Goal: Entertainment & Leisure: Consume media (video, audio)

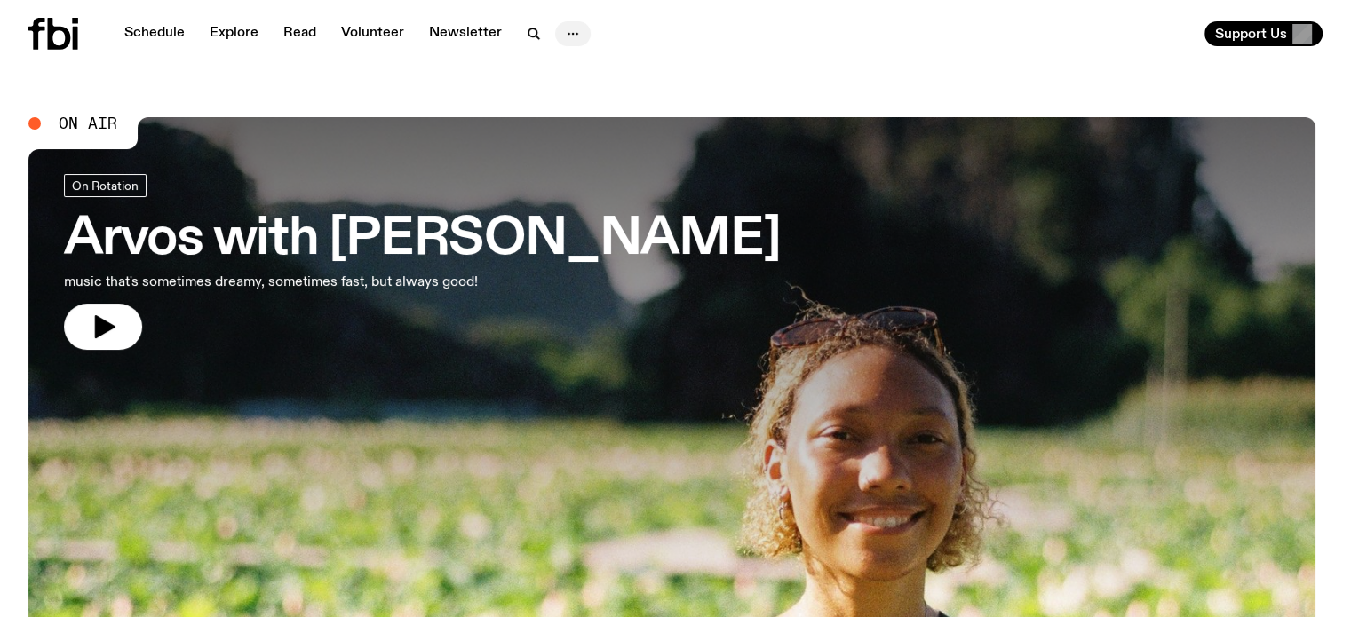
click at [566, 30] on icon "button" at bounding box center [572, 33] width 21 height 21
click at [853, 47] on div "Schedule Explore Read Volunteer Newsletter About Us Contact Support Us" at bounding box center [675, 34] width 1351 height 68
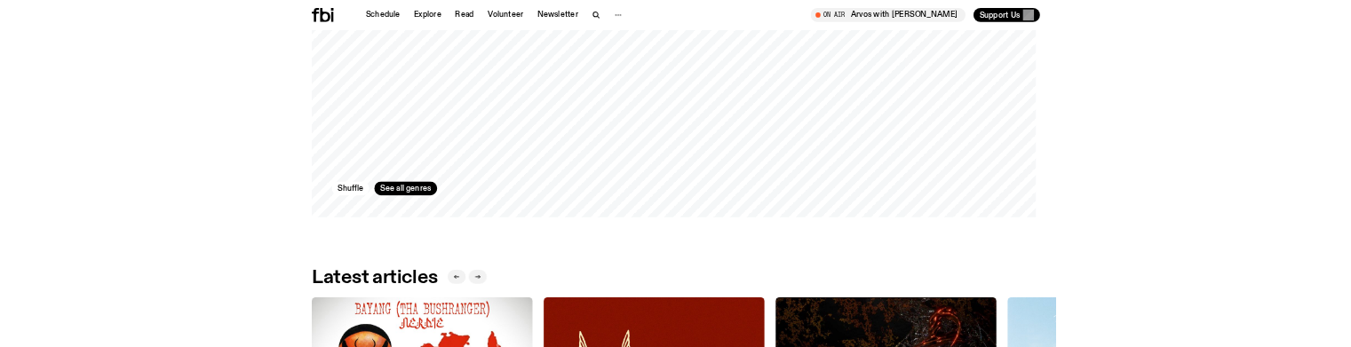
scroll to position [2295, 0]
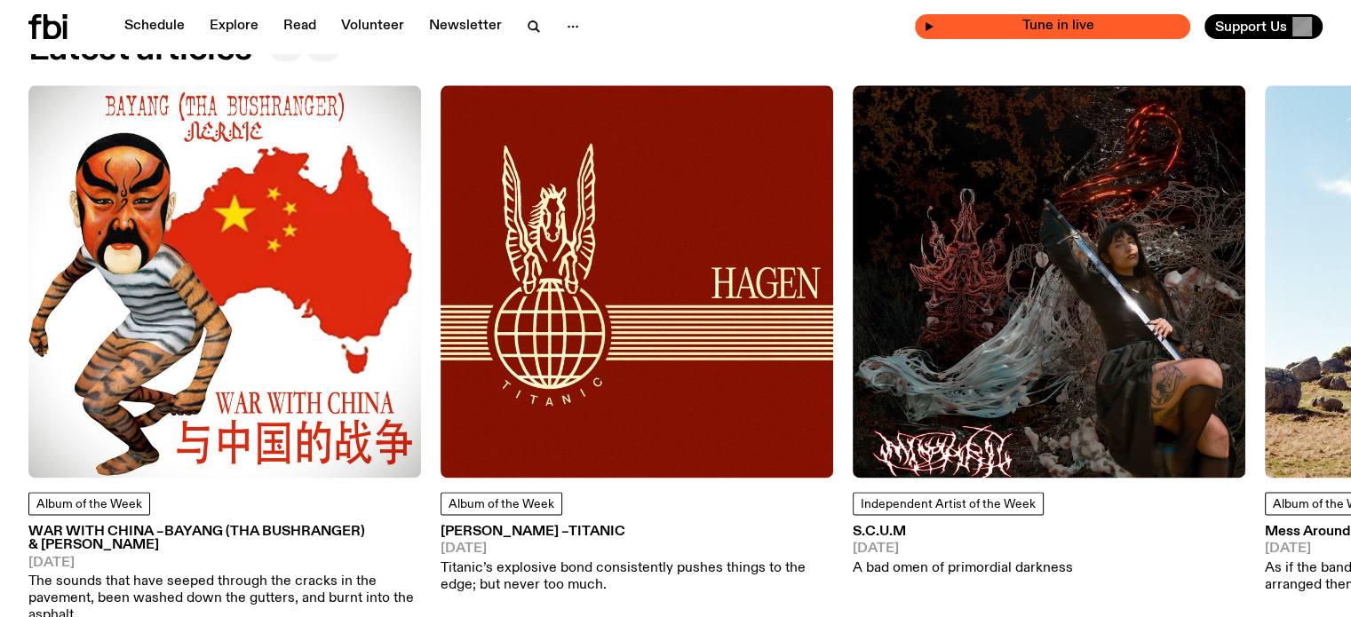
click at [1005, 27] on span "Tune in live" at bounding box center [1057, 26] width 247 height 13
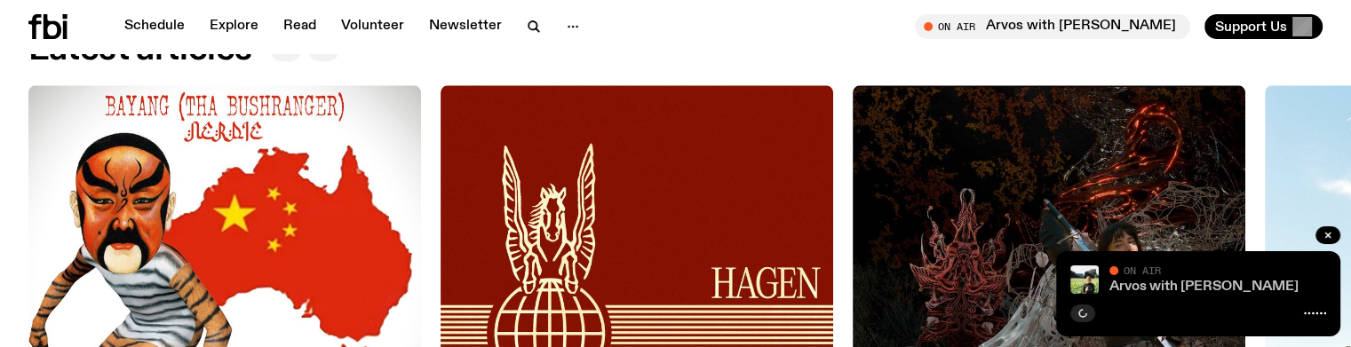
click at [1165, 287] on link "Arvos with [PERSON_NAME]" at bounding box center [1203, 287] width 189 height 14
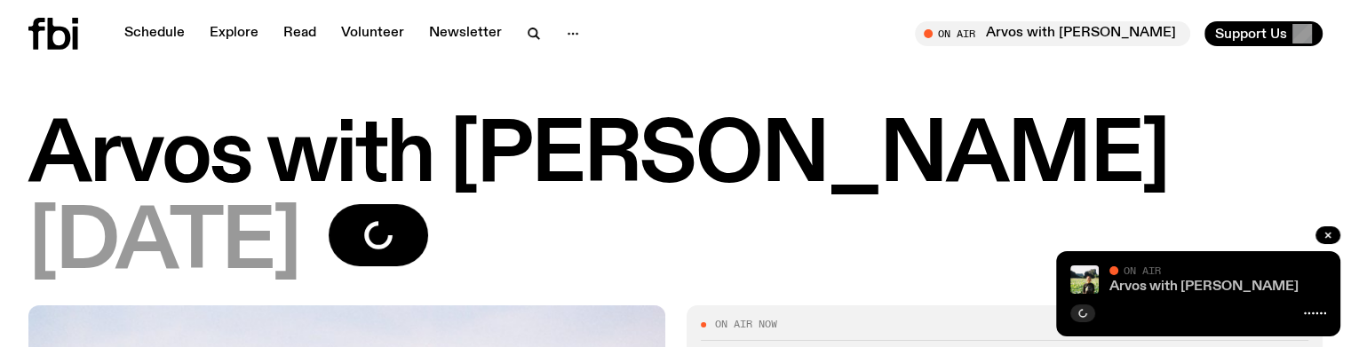
click at [1165, 287] on link "Arvos with [PERSON_NAME]" at bounding box center [1203, 287] width 189 height 14
